Goal: Task Accomplishment & Management: Use online tool/utility

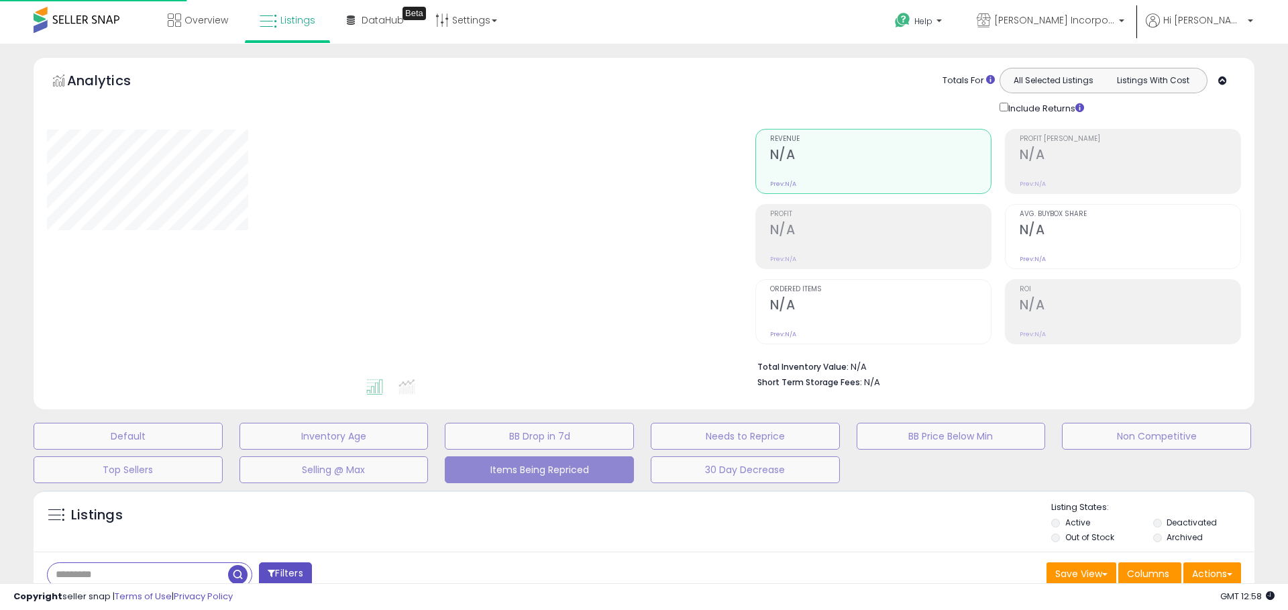
select select "**"
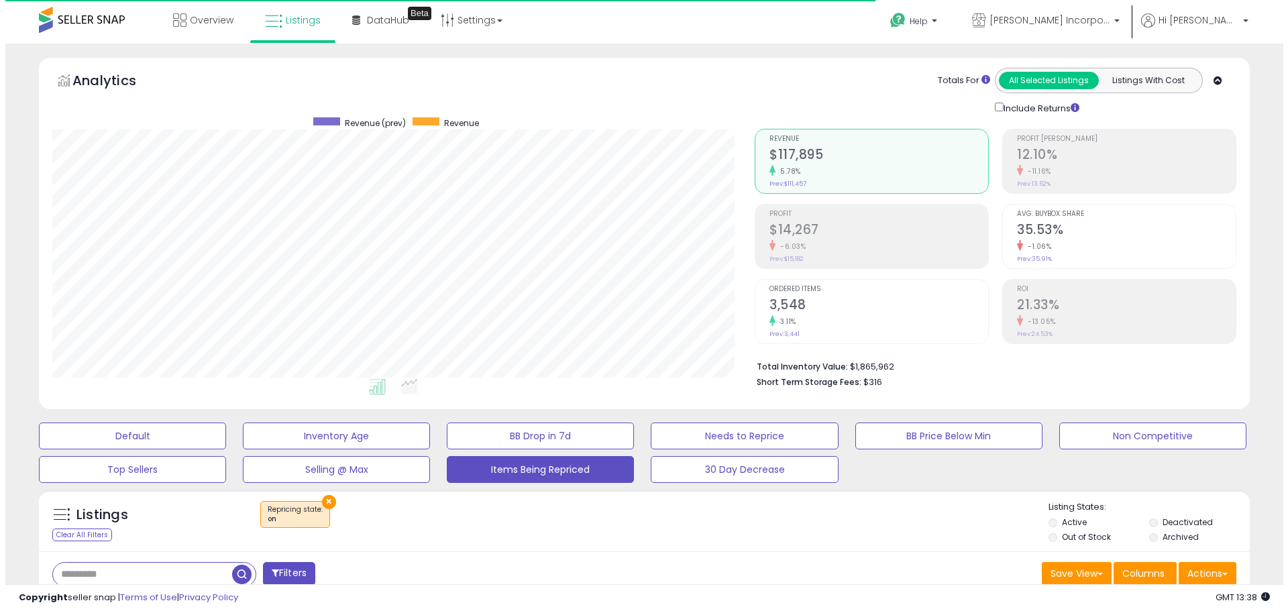
scroll to position [275, 702]
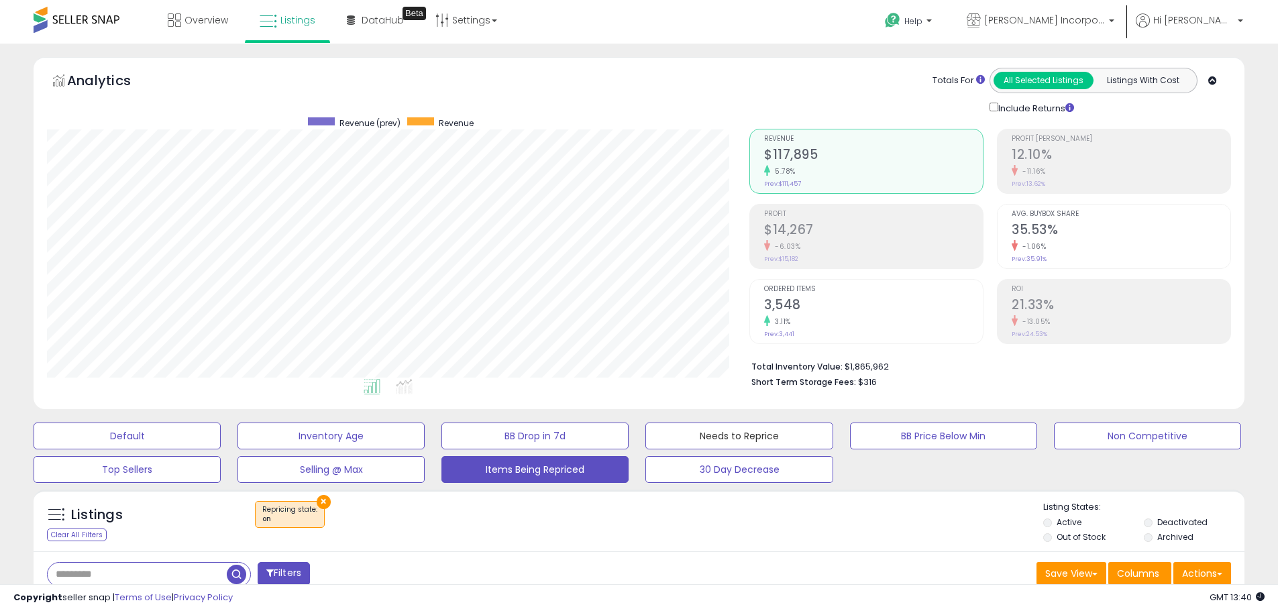
click at [761, 426] on button "Needs to Reprice" at bounding box center [738, 436] width 187 height 27
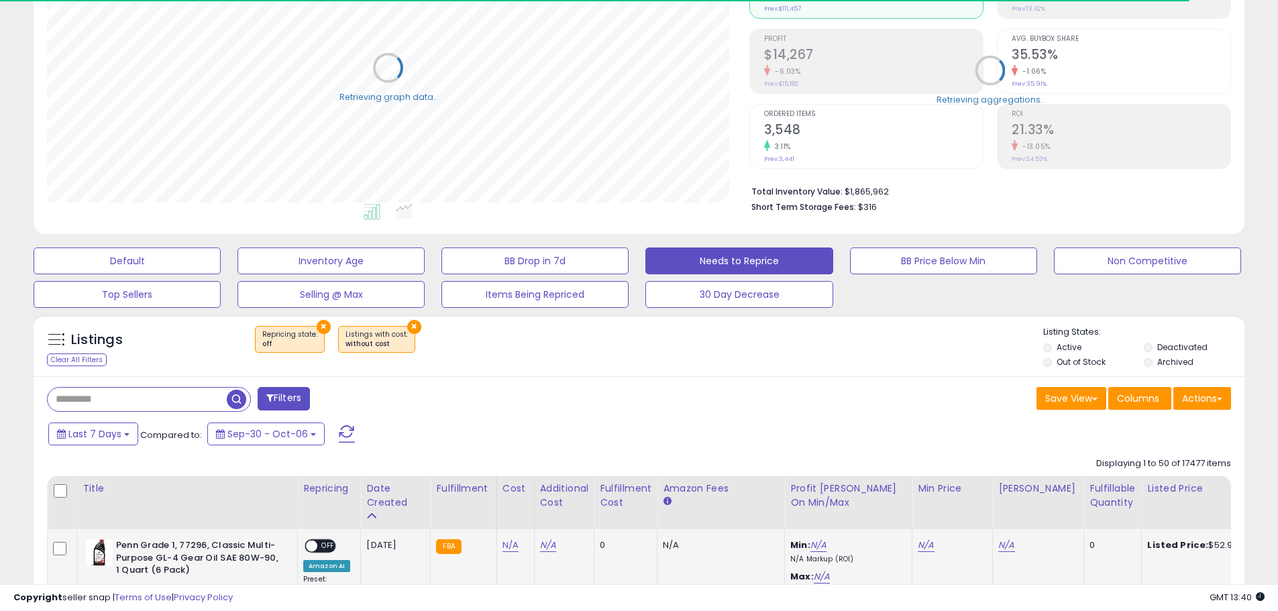
scroll to position [268, 0]
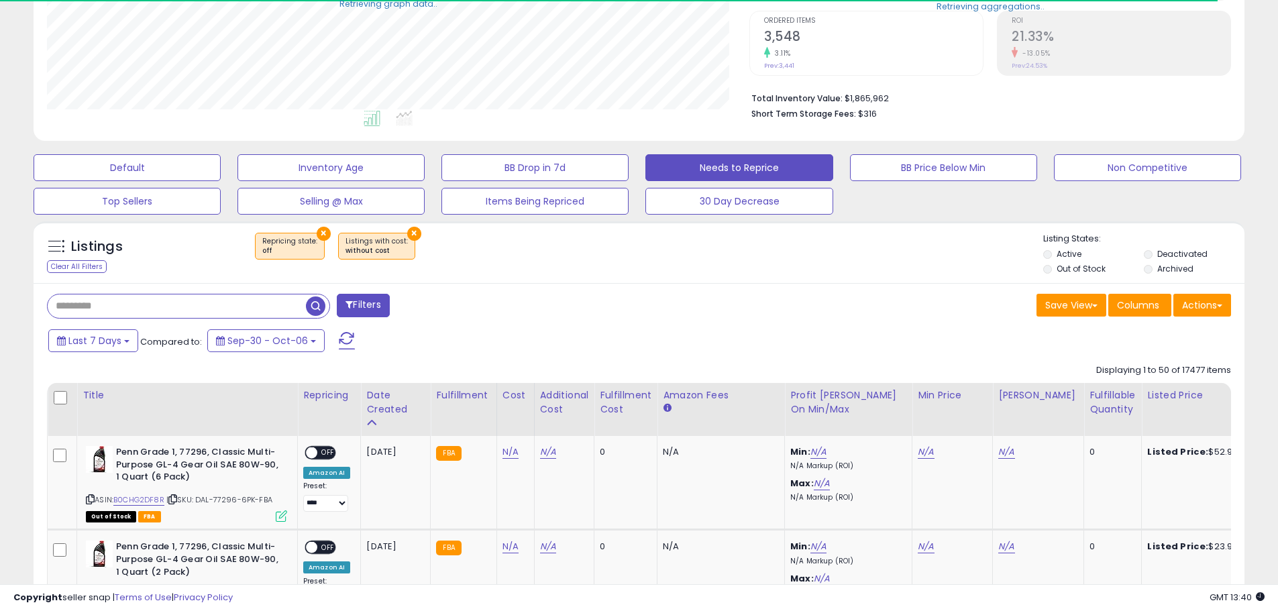
click at [136, 301] on input "text" at bounding box center [177, 305] width 258 height 23
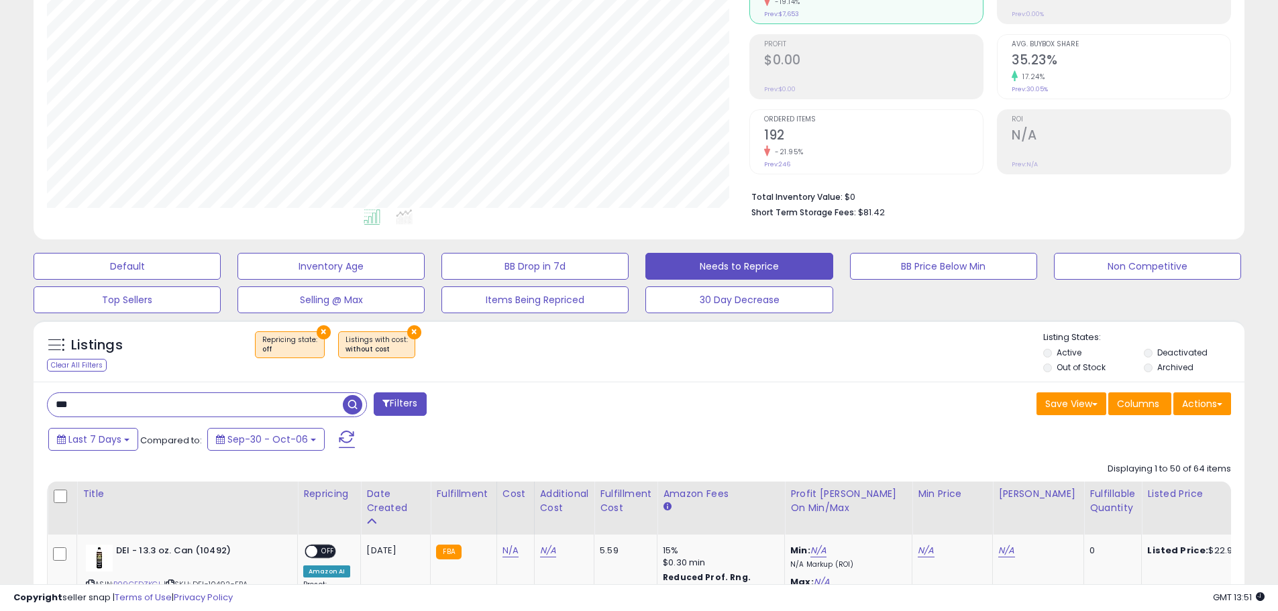
scroll to position [402, 0]
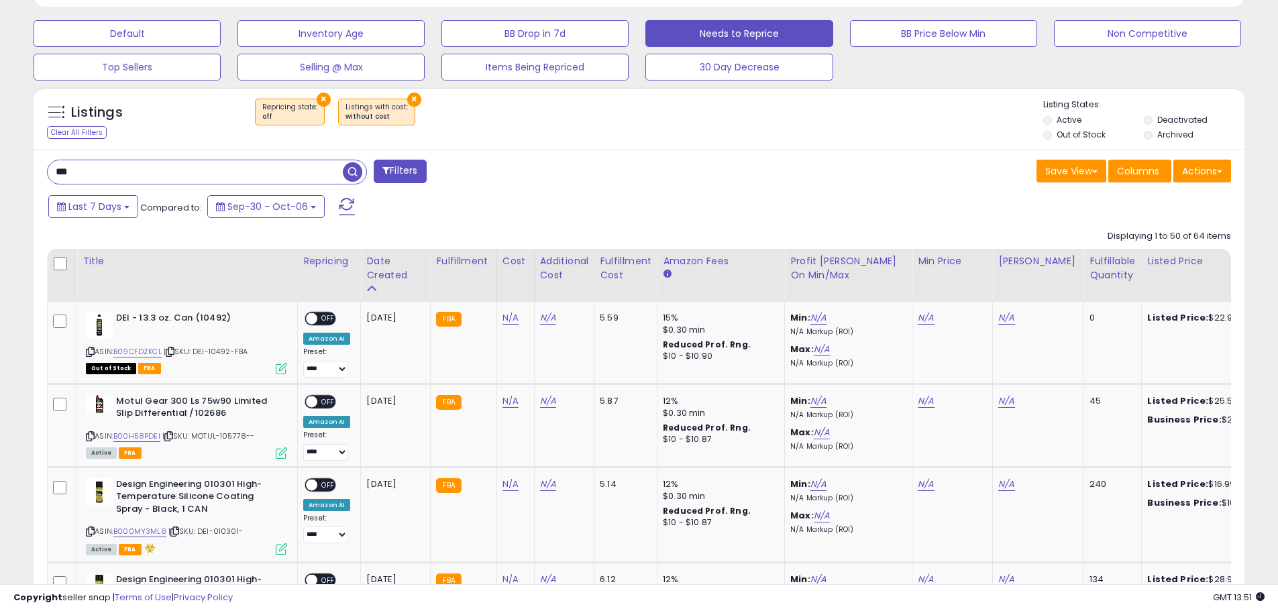
drag, startPoint x: 78, startPoint y: 164, endPoint x: 10, endPoint y: 144, distance: 70.7
type input "***"
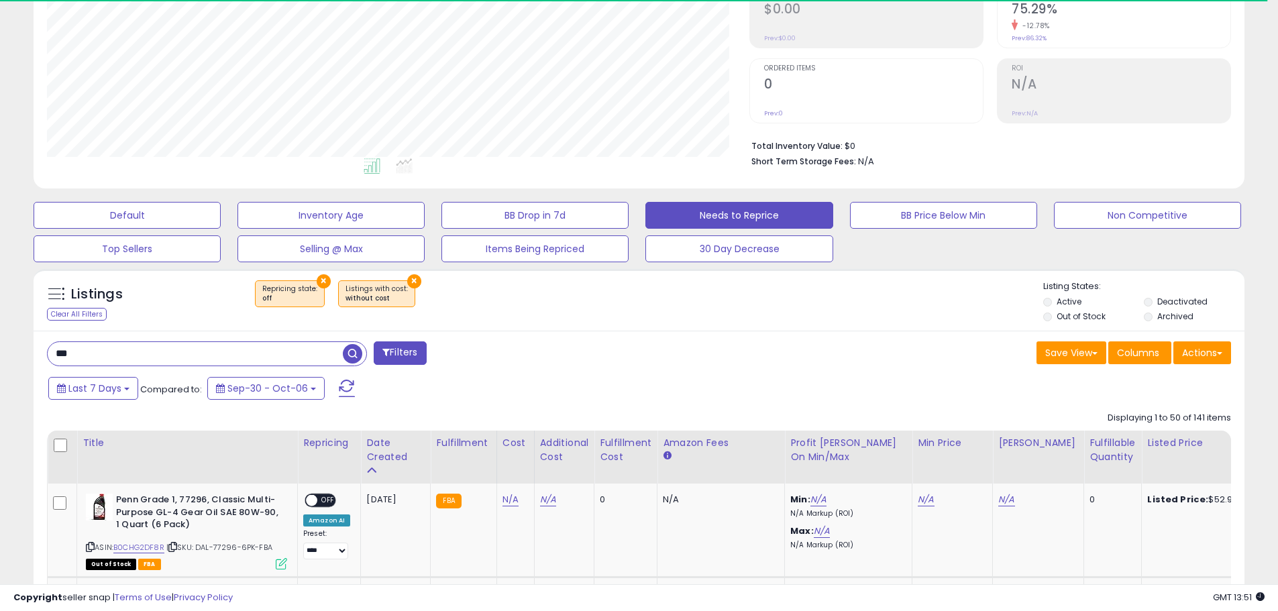
scroll to position [275, 702]
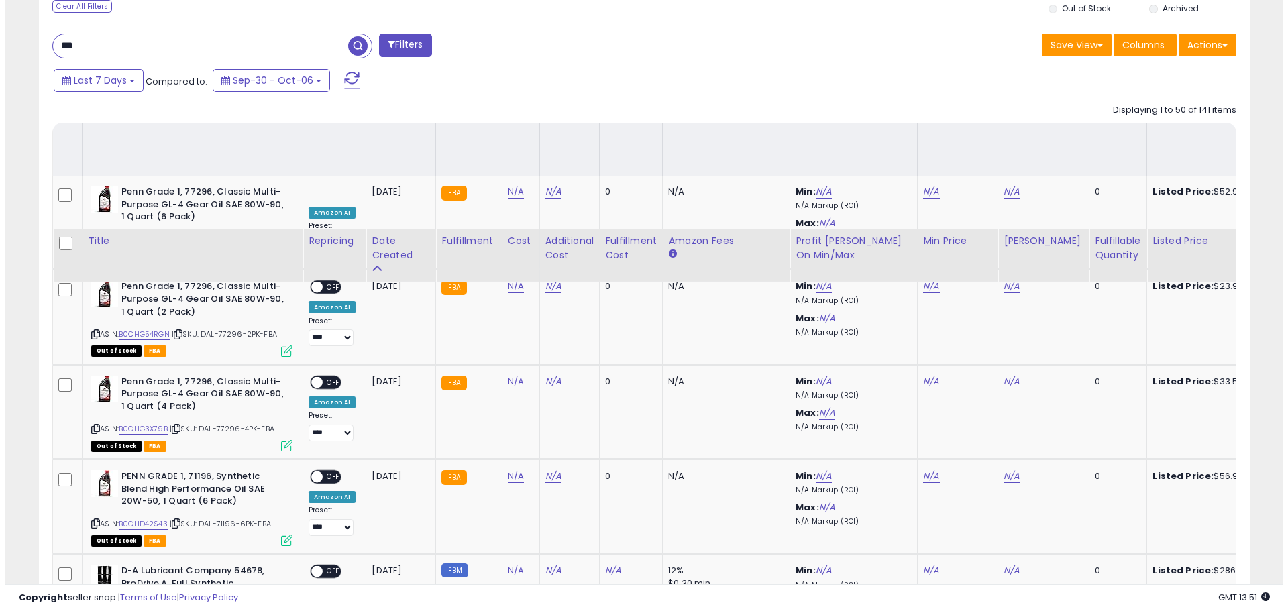
scroll to position [87, 0]
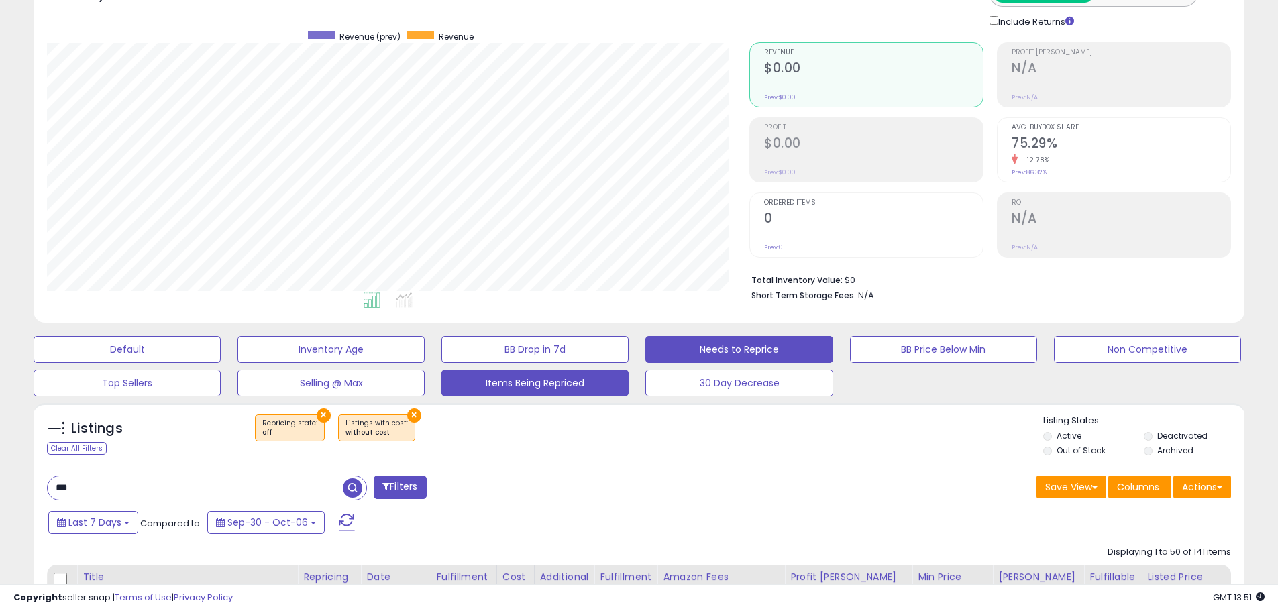
click at [523, 380] on button "Items Being Repriced" at bounding box center [534, 383] width 187 height 27
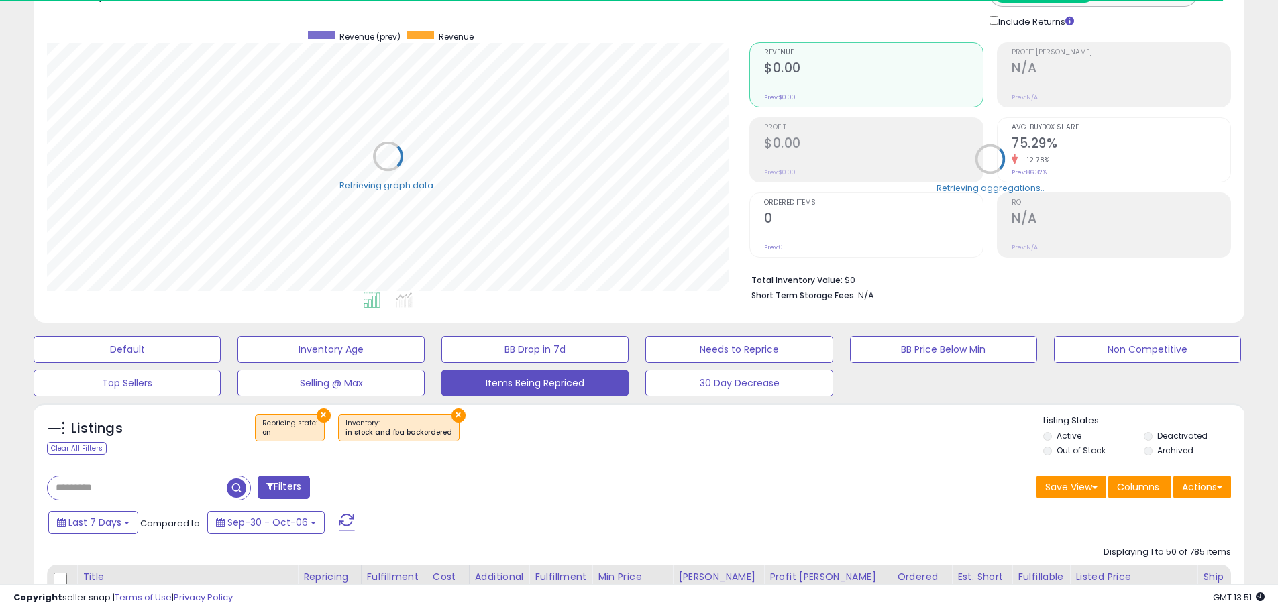
scroll to position [670480, 670053]
click at [180, 482] on input "text" at bounding box center [137, 487] width 179 height 23
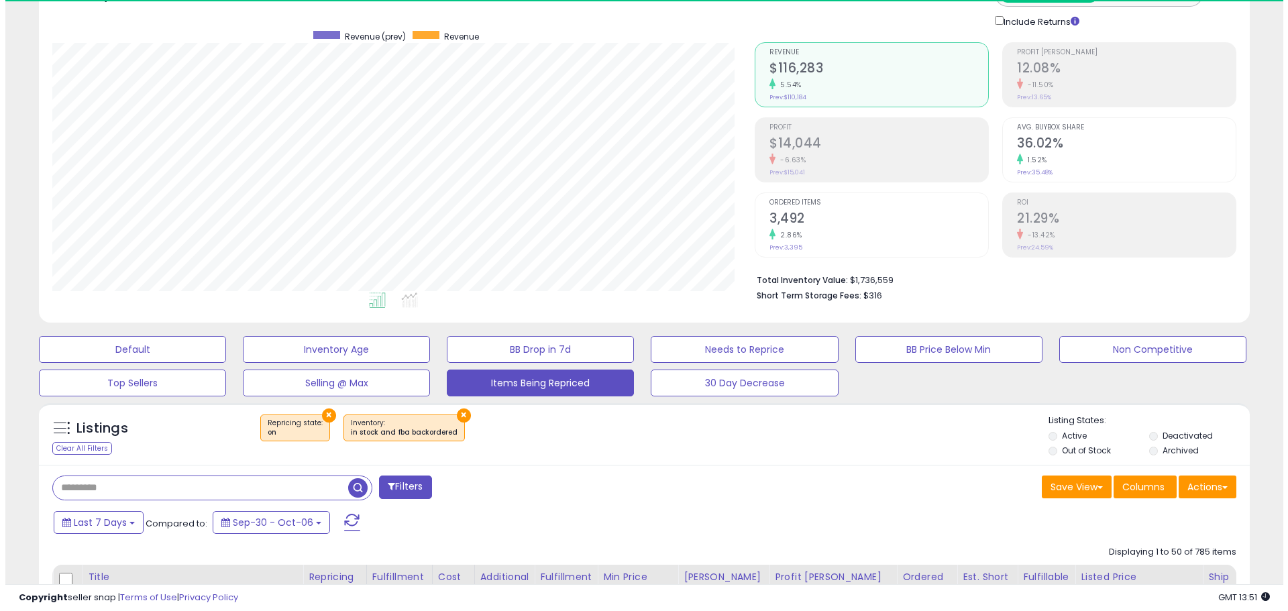
scroll to position [275, 702]
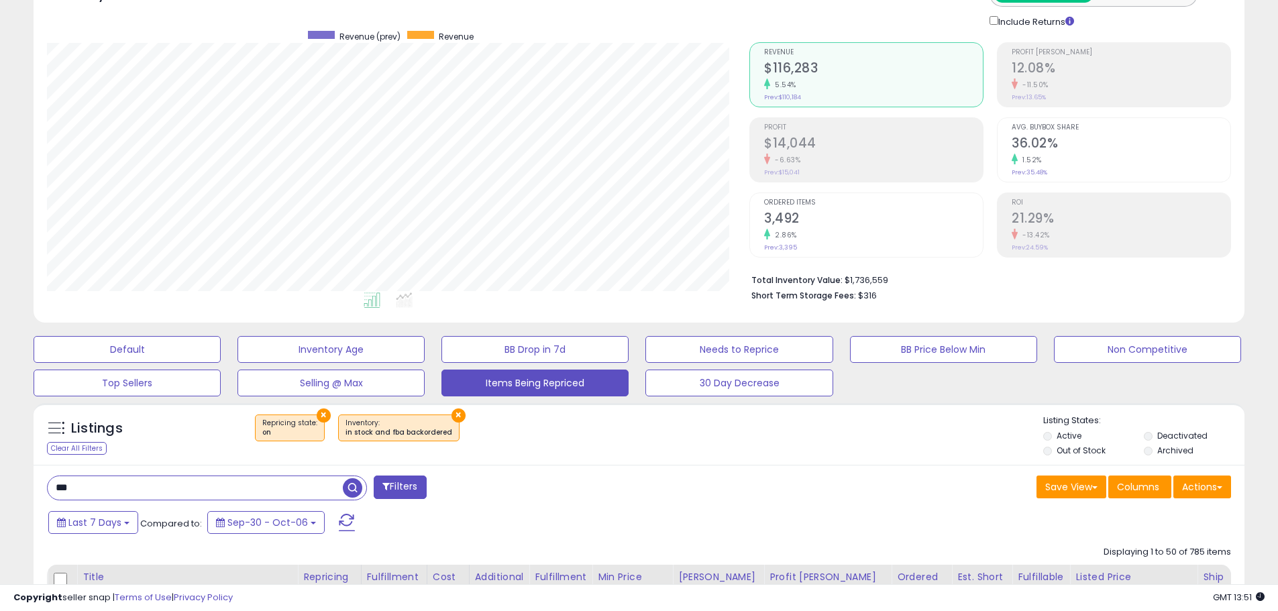
type input "***"
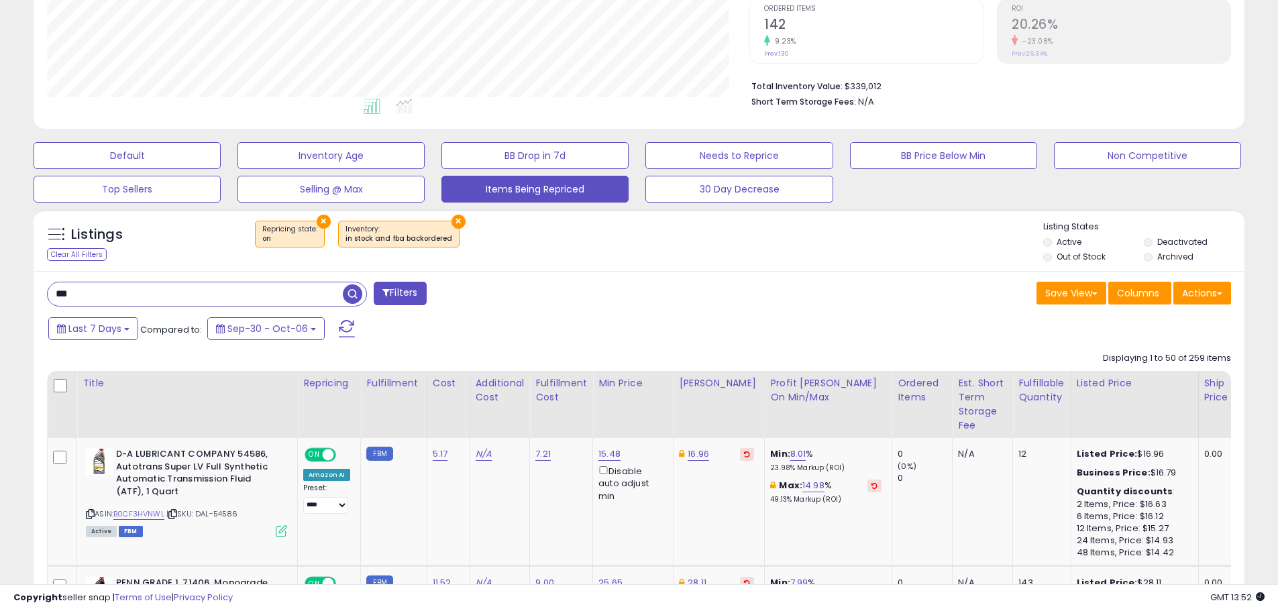
scroll to position [221, 0]
